Goal: Information Seeking & Learning: Learn about a topic

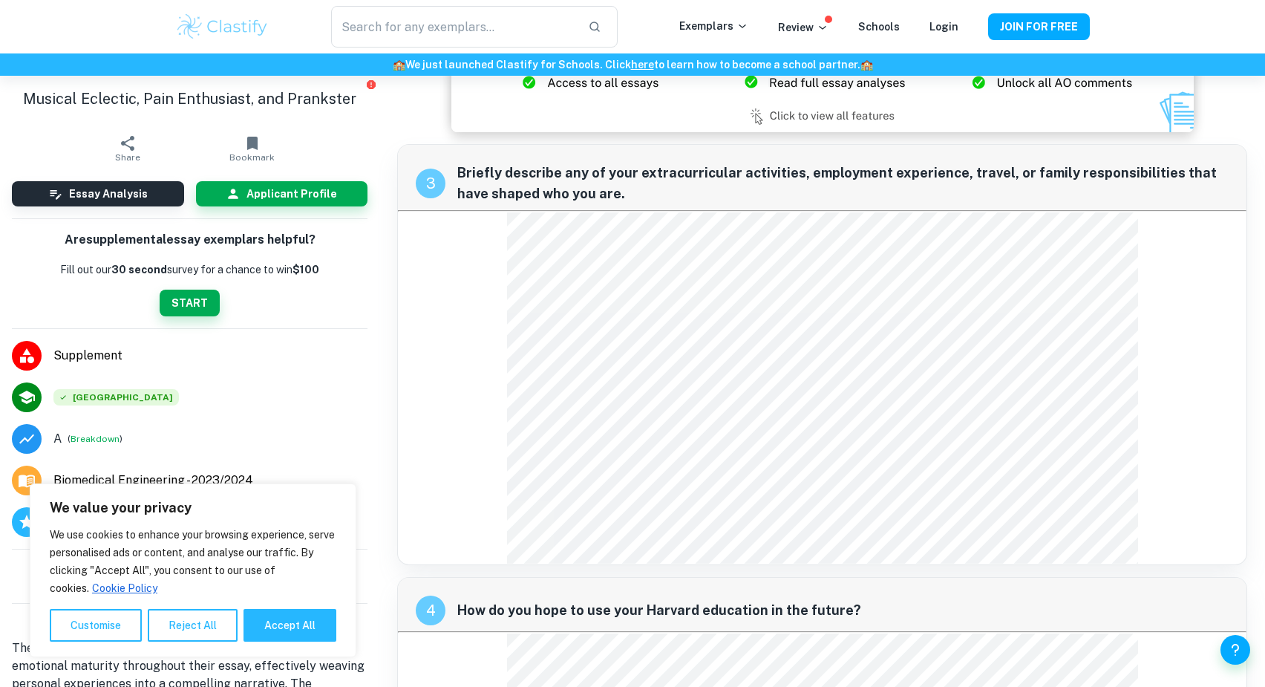
scroll to position [1030, 0]
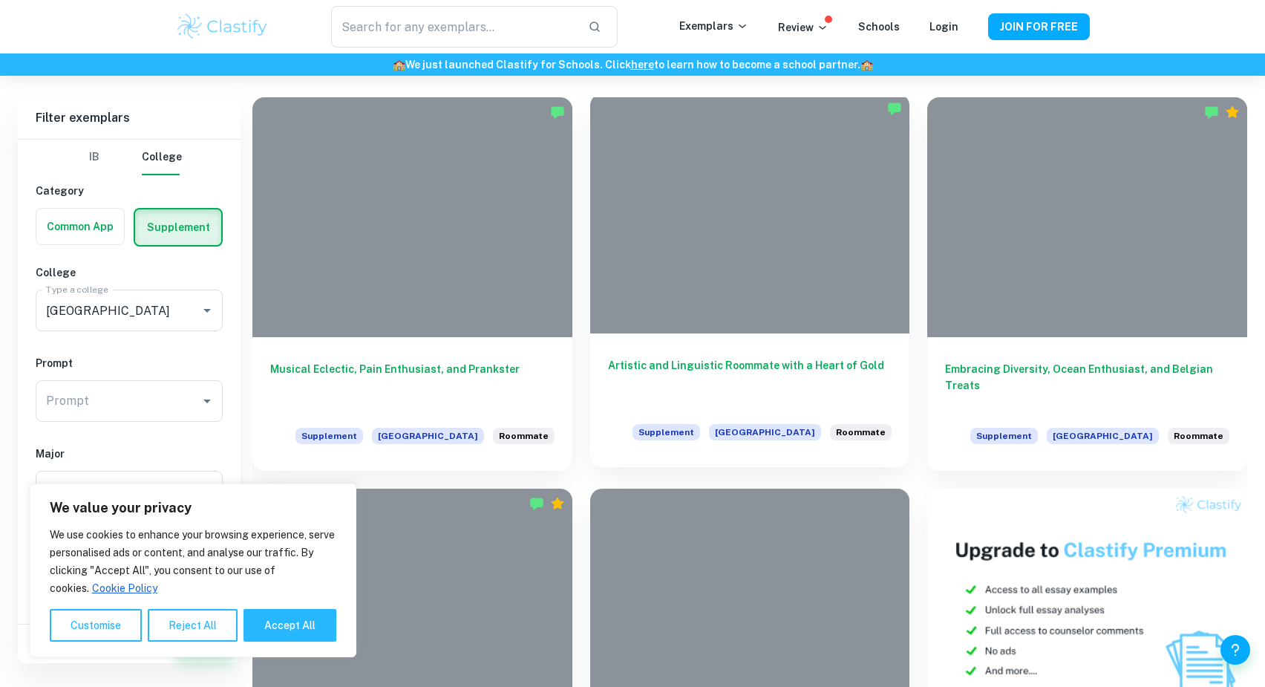
scroll to position [333, 0]
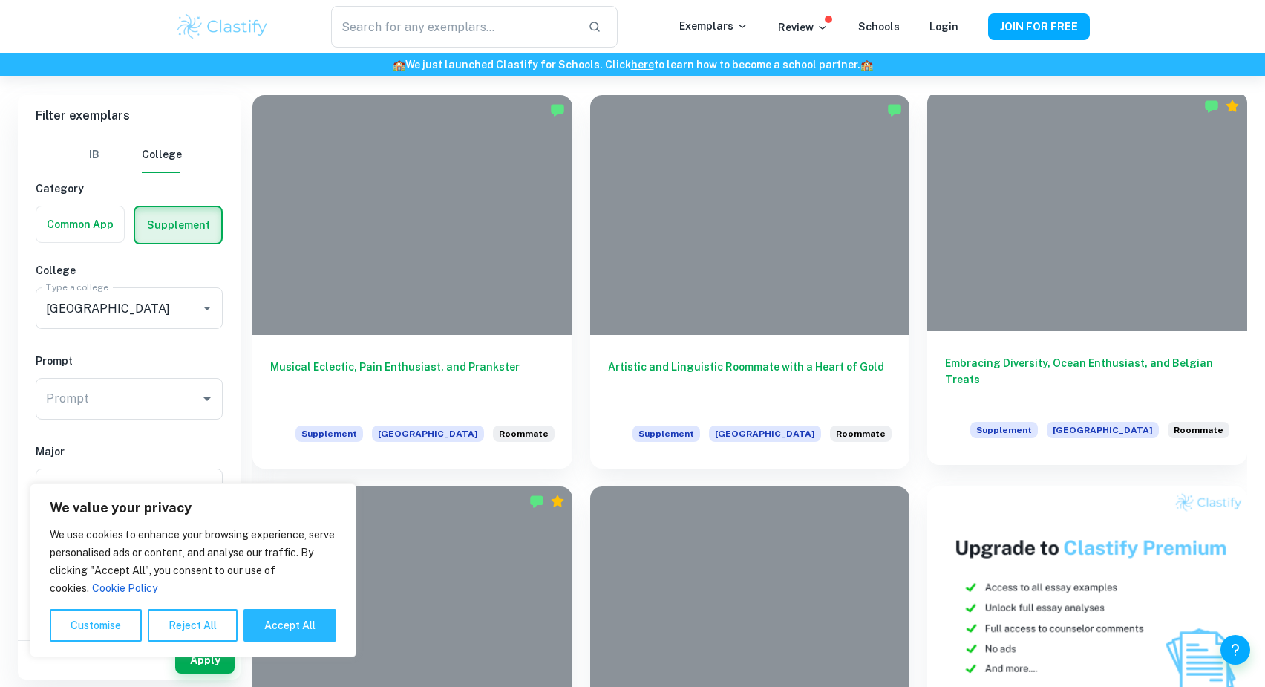
click at [1006, 279] on div at bounding box center [1087, 211] width 320 height 240
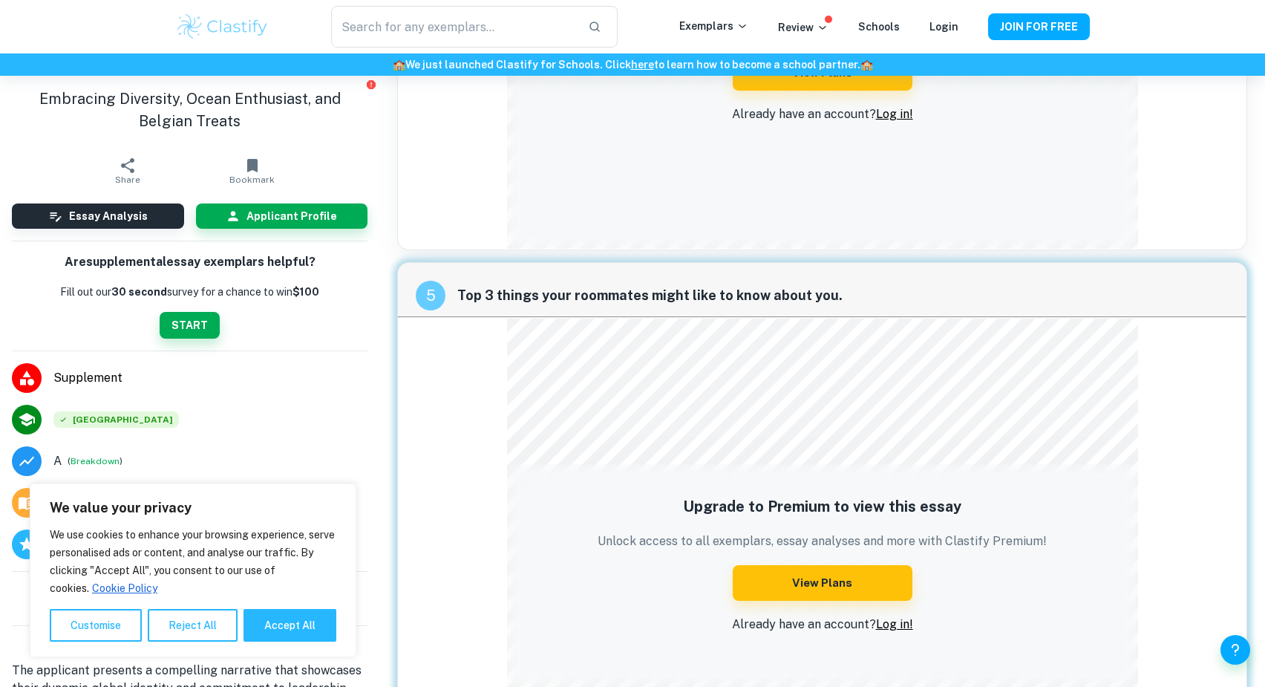
scroll to position [2010, 0]
